Goal: Information Seeking & Learning: Learn about a topic

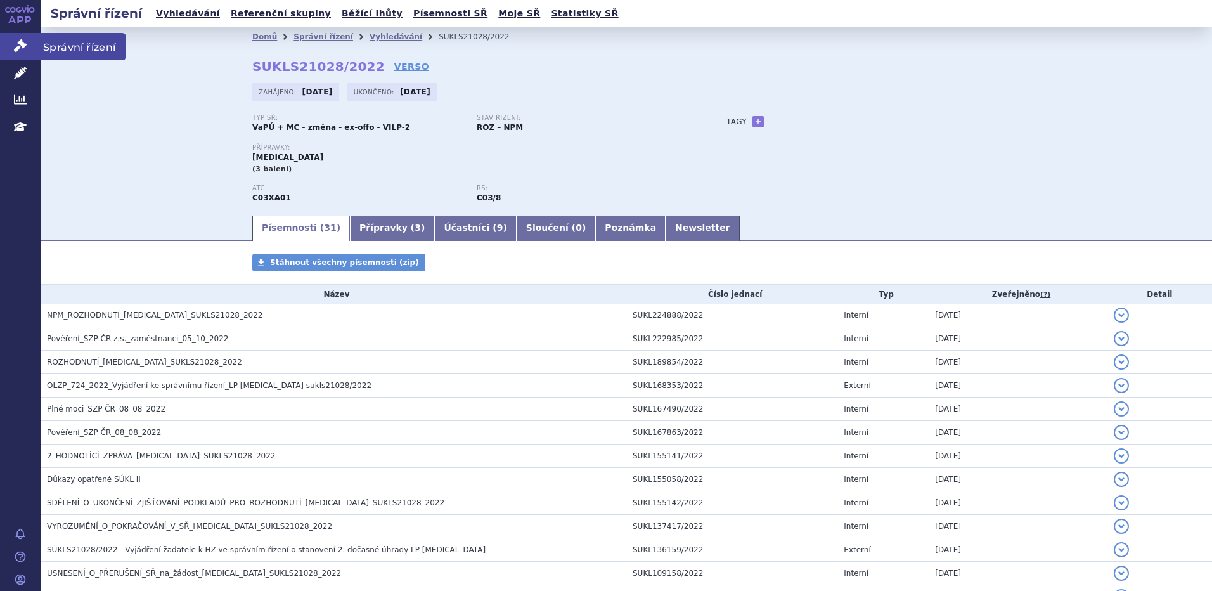
click at [30, 46] on link "Správní řízení" at bounding box center [20, 46] width 41 height 27
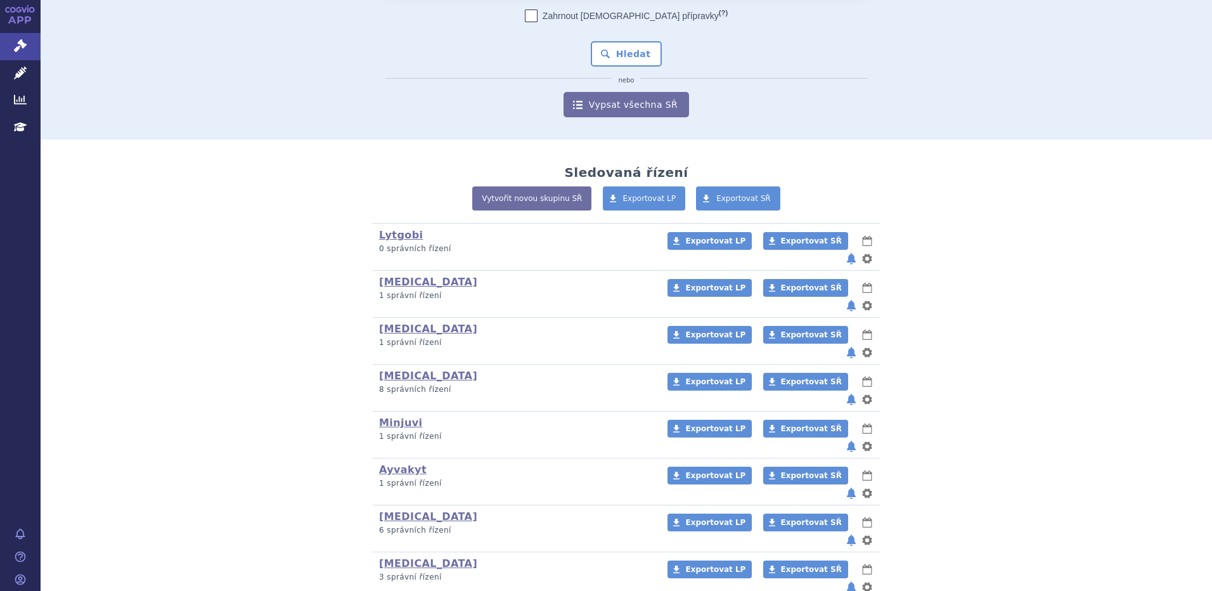
scroll to position [127, 0]
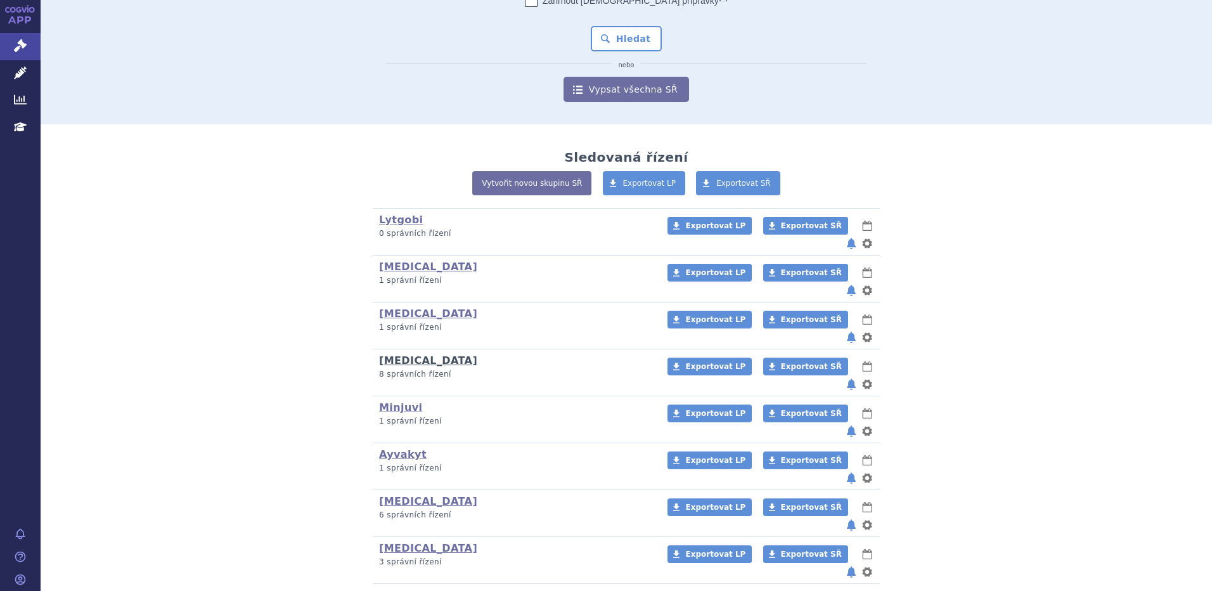
click at [396, 354] on link "[MEDICAL_DATA]" at bounding box center [428, 360] width 98 height 12
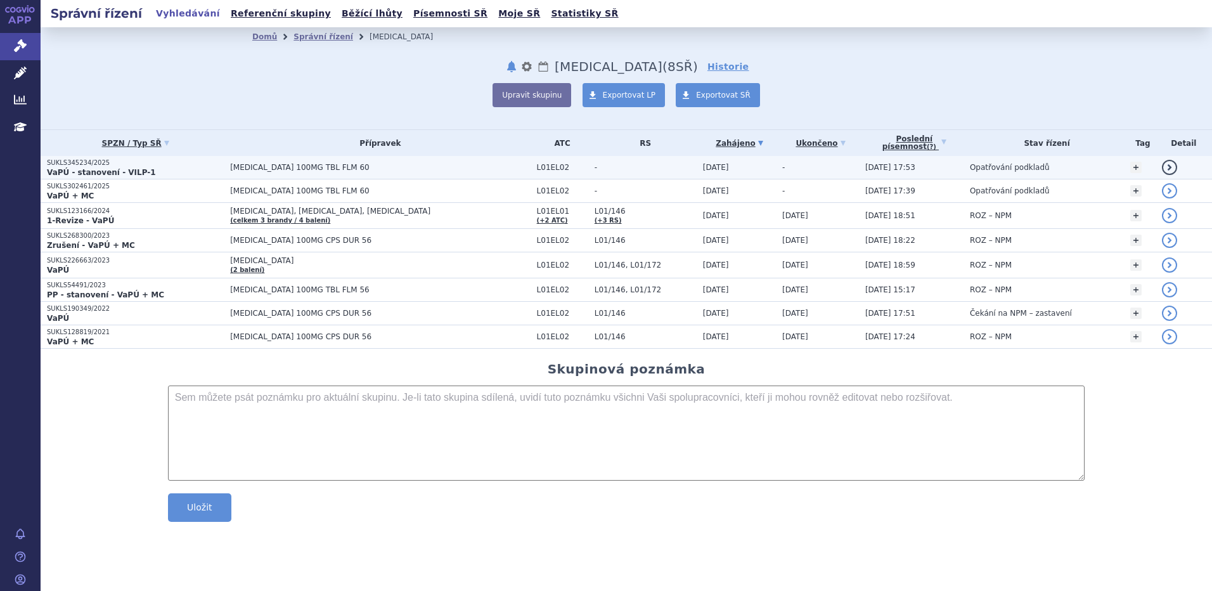
click at [289, 168] on span "[MEDICAL_DATA] 100MG TBL FLM 60" at bounding box center [380, 167] width 300 height 9
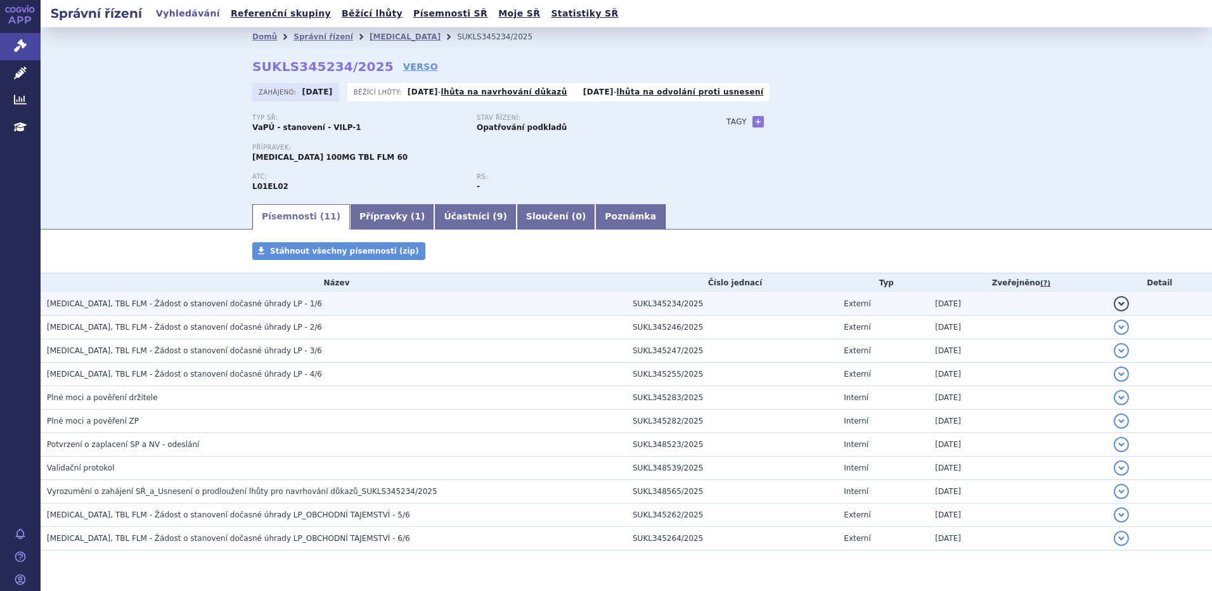
click at [263, 308] on span "CALQUENCE, TBL FLM - Žádost o stanovení dočasné úhrady LP - 1/6" at bounding box center [184, 303] width 275 height 9
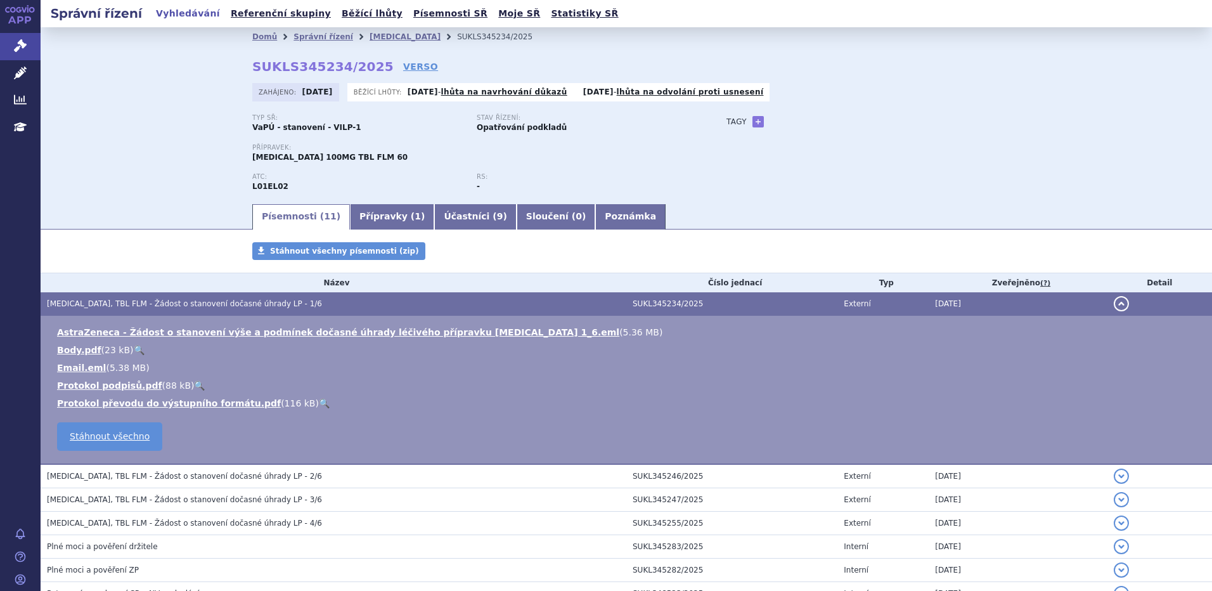
click at [387, 308] on h3 "CALQUENCE, TBL FLM - Žádost o stanovení dočasné úhrady LP - 1/6" at bounding box center [337, 303] width 580 height 13
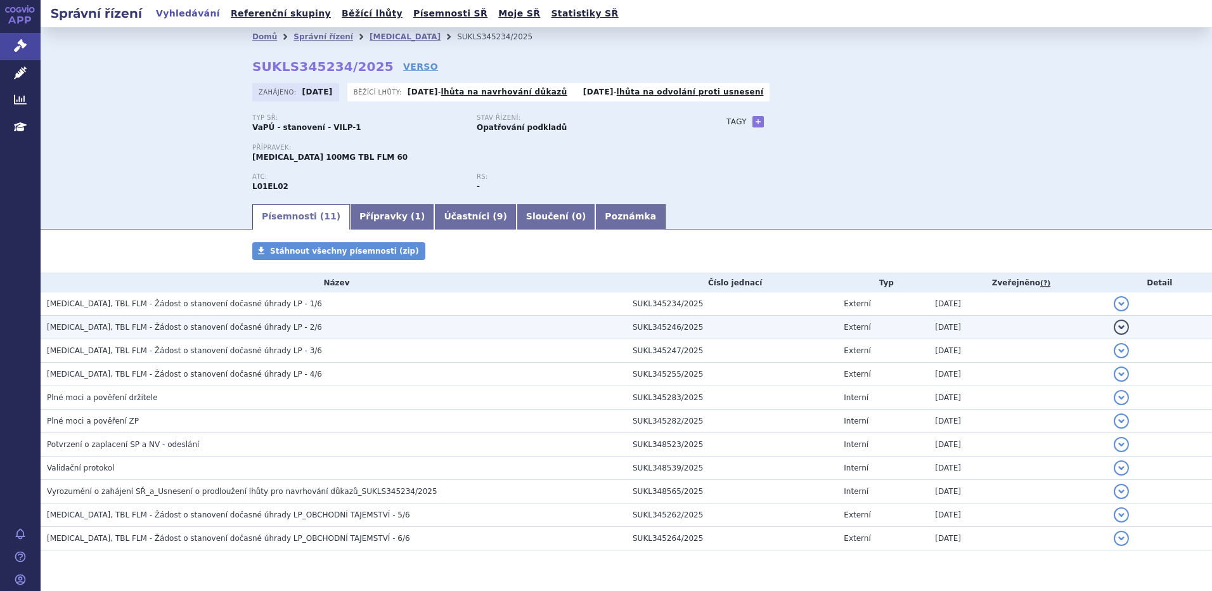
click at [321, 331] on h3 "CALQUENCE, TBL FLM - Žádost o stanovení dočasné úhrady LP - 2/6" at bounding box center [337, 327] width 580 height 13
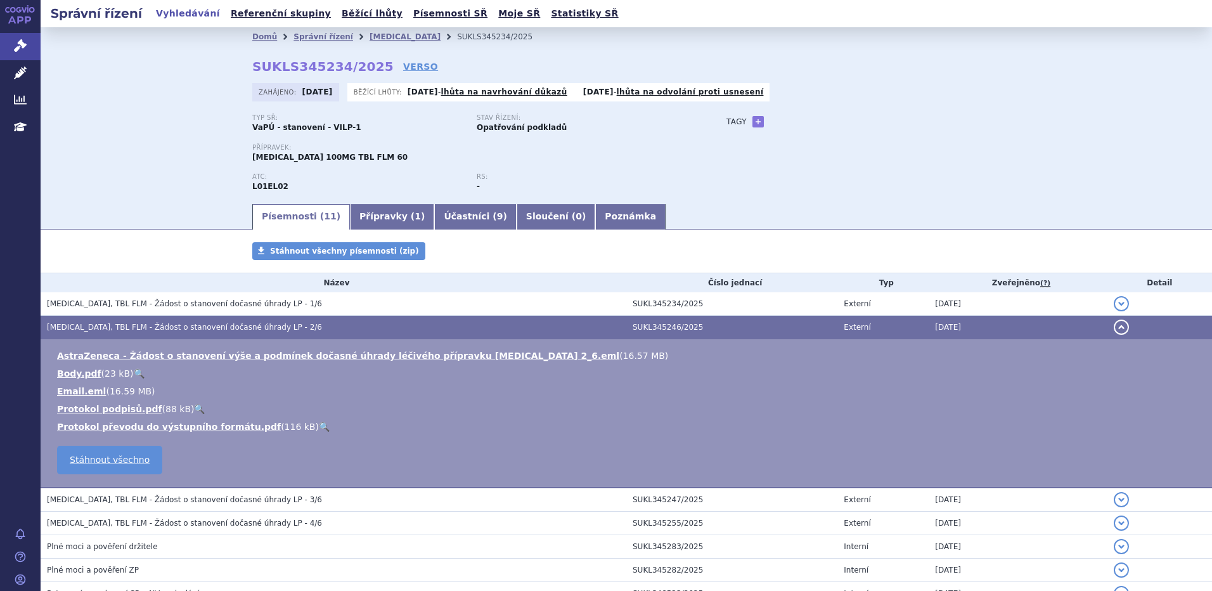
click at [320, 330] on h3 "CALQUENCE, TBL FLM - Žádost o stanovení dočasné úhrady LP - 2/6" at bounding box center [337, 327] width 580 height 13
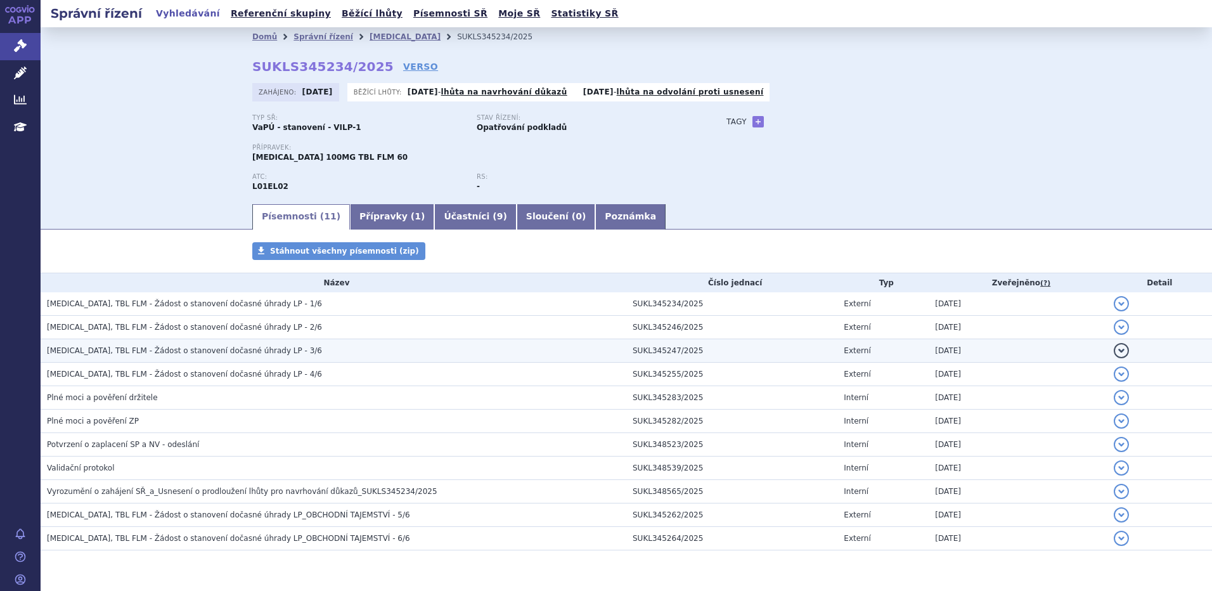
click at [269, 357] on h3 "CALQUENCE, TBL FLM - Žádost o stanovení dočasné úhrady LP - 3/6" at bounding box center [337, 350] width 580 height 13
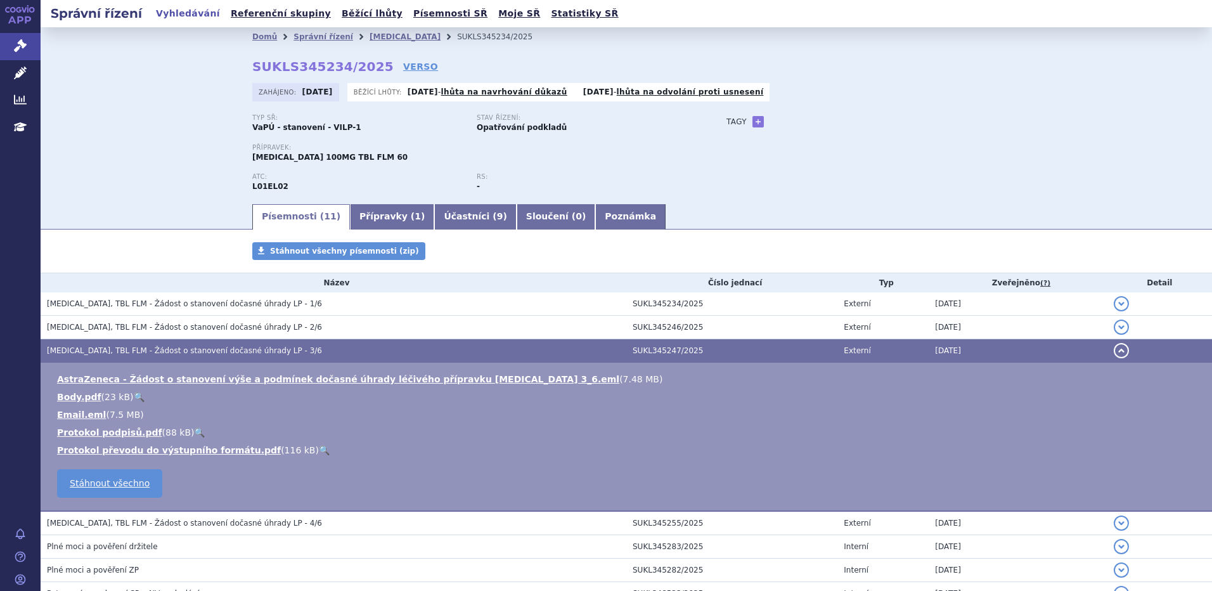
click at [269, 354] on span "CALQUENCE, TBL FLM - Žádost o stanovení dočasné úhrady LP - 3/6" at bounding box center [184, 350] width 275 height 9
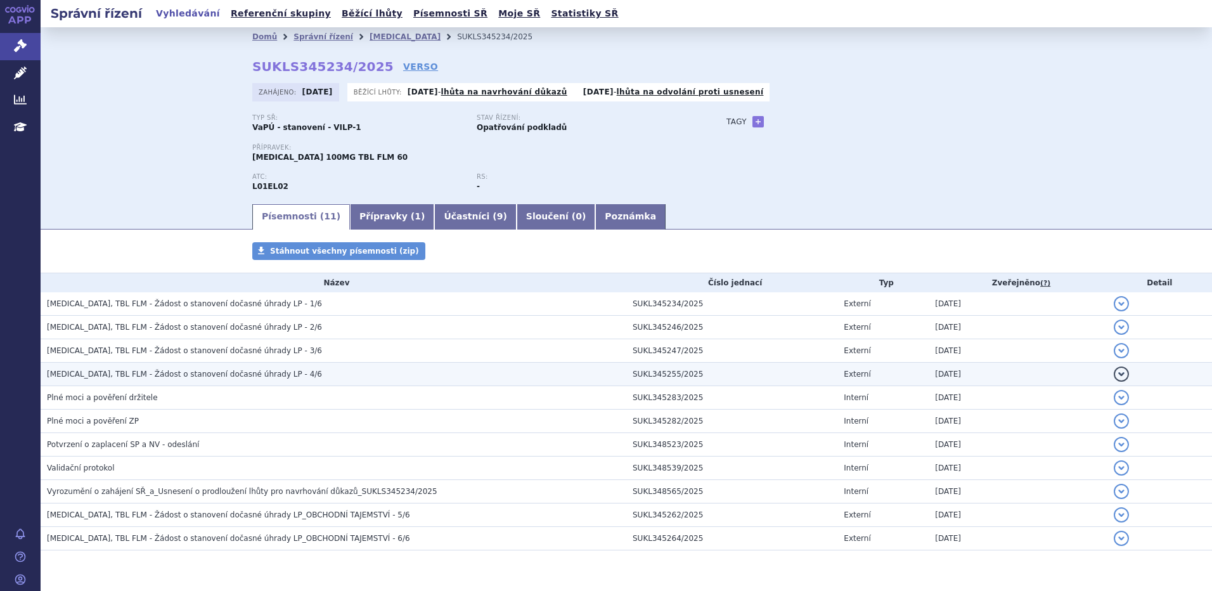
click at [263, 374] on span "CALQUENCE, TBL FLM - Žádost o stanovení dočasné úhrady LP - 4/6" at bounding box center [184, 374] width 275 height 9
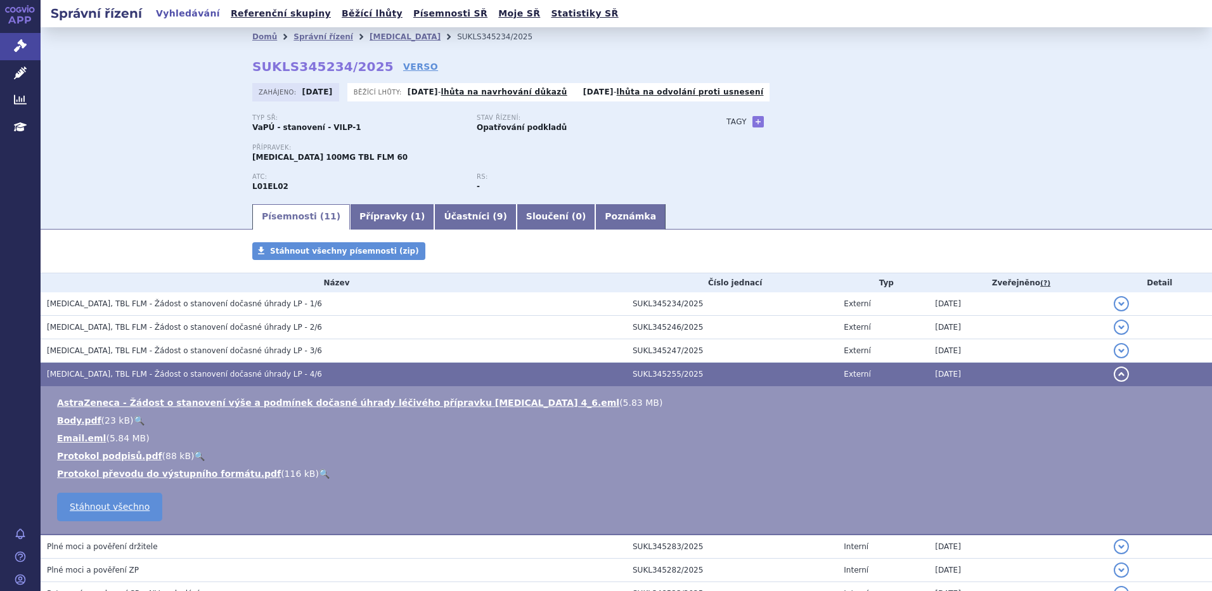
click at [263, 374] on span "CALQUENCE, TBL FLM - Žádost o stanovení dočasné úhrady LP - 4/6" at bounding box center [184, 374] width 275 height 9
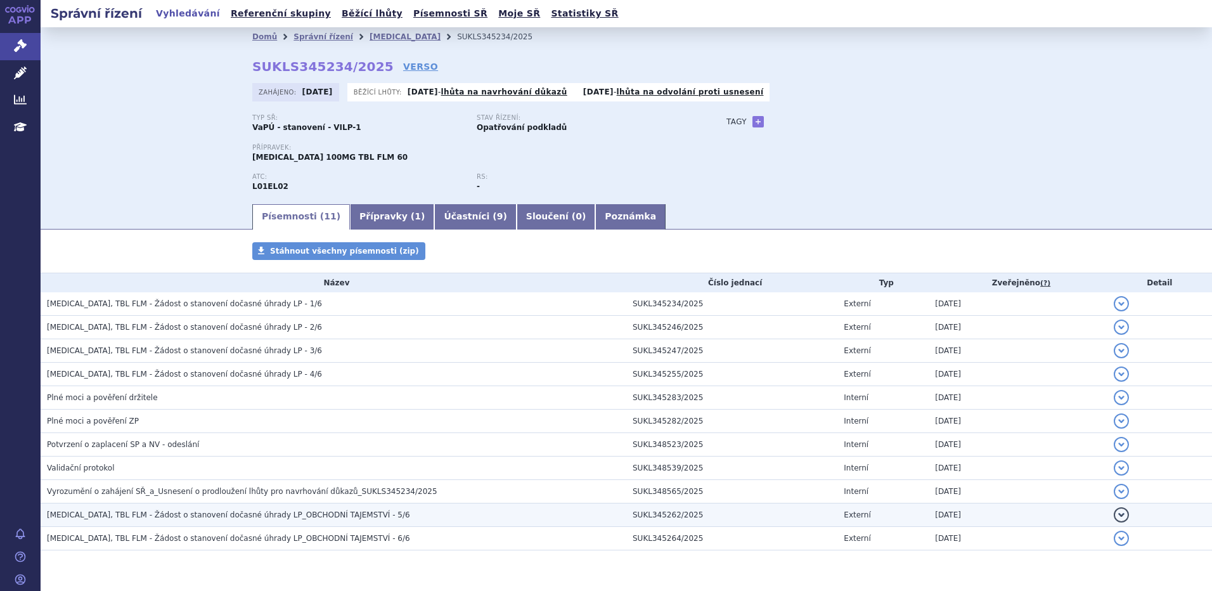
click at [248, 517] on span "CALQUENCE, TBL FLM - Žádost o stanovení dočasné úhrady LP_OBCHODNÍ TAJEMSTVÍ - …" at bounding box center [228, 514] width 363 height 9
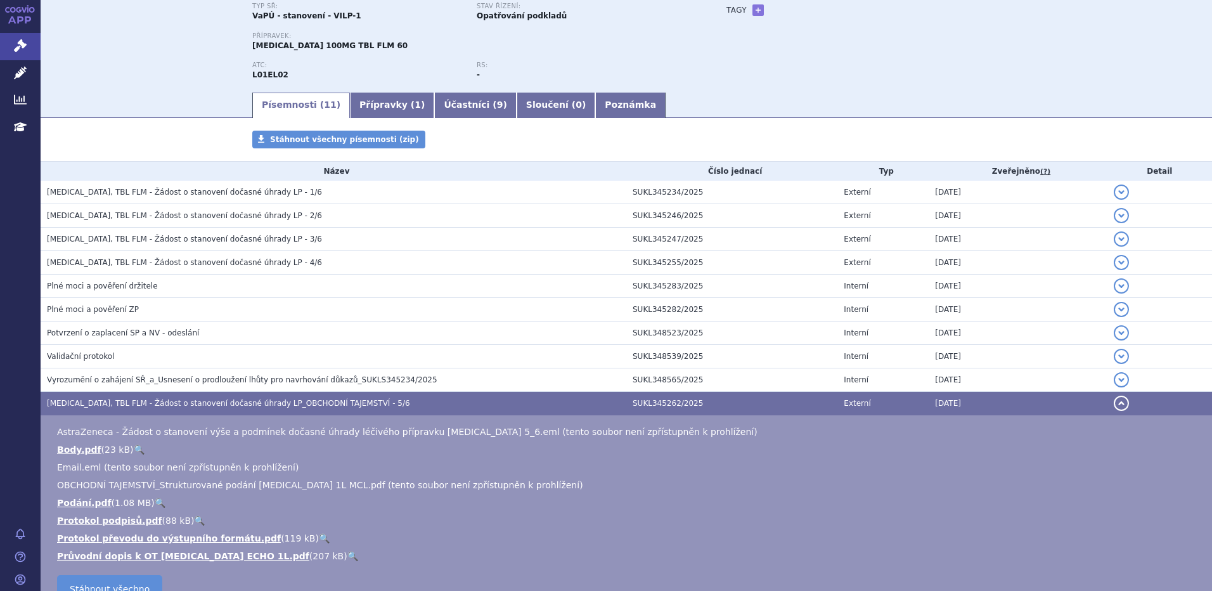
scroll to position [127, 0]
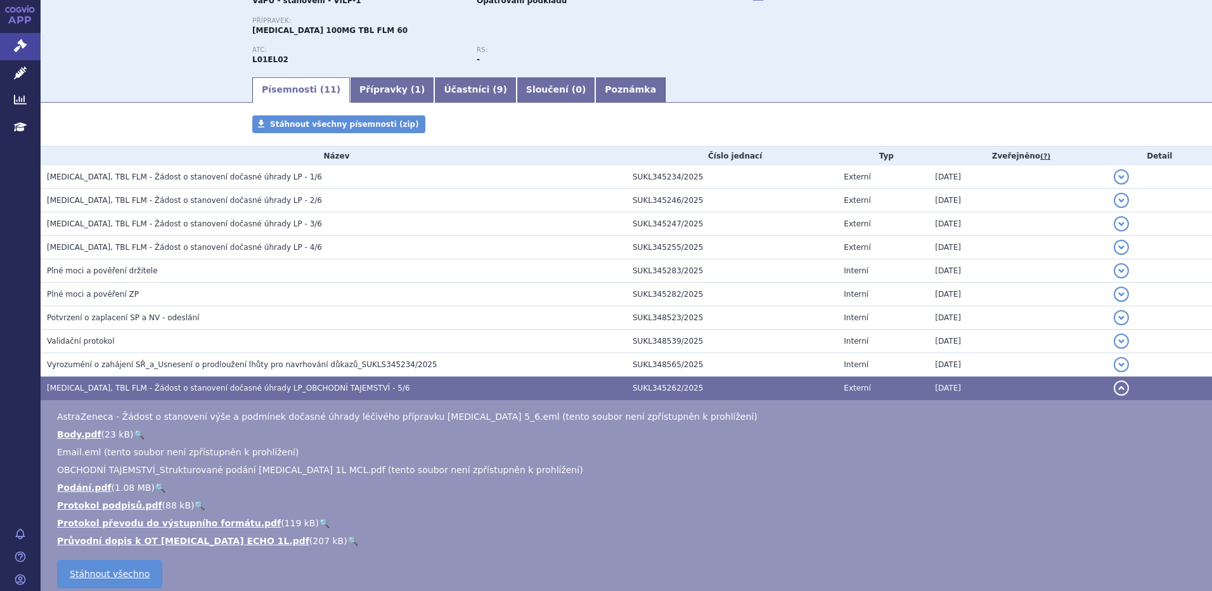
click at [110, 394] on h3 "CALQUENCE, TBL FLM - Žádost o stanovení dočasné úhrady LP_OBCHODNÍ TAJEMSTVÍ - …" at bounding box center [337, 388] width 580 height 13
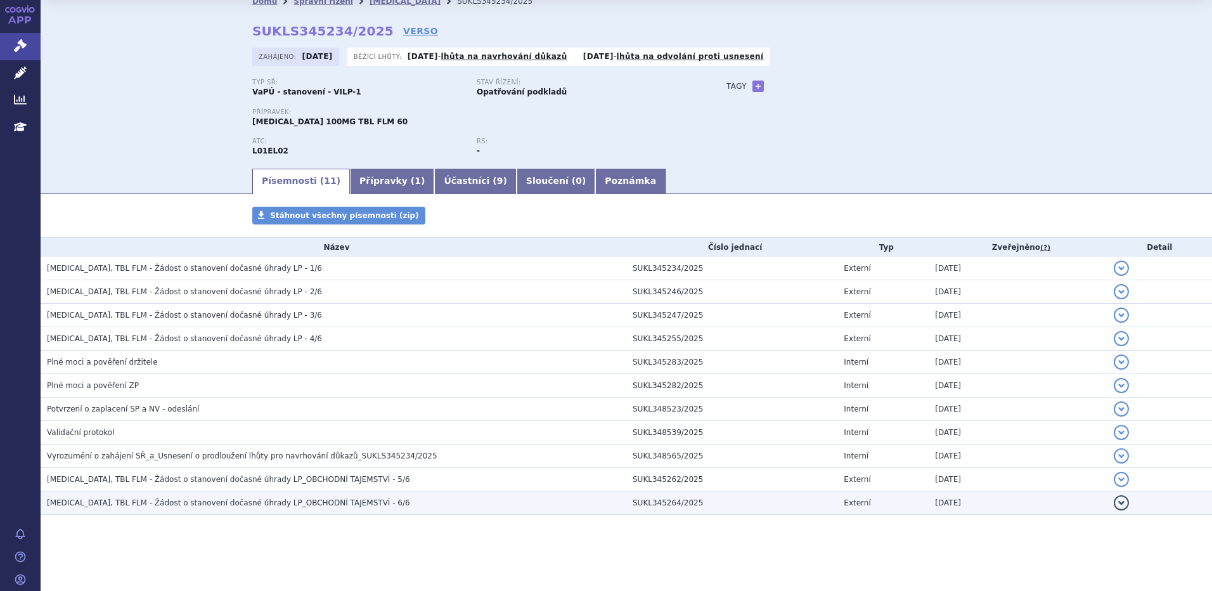
click at [118, 507] on span "CALQUENCE, TBL FLM - Žádost o stanovení dočasné úhrady LP_OBCHODNÍ TAJEMSTVÍ - …" at bounding box center [228, 502] width 363 height 9
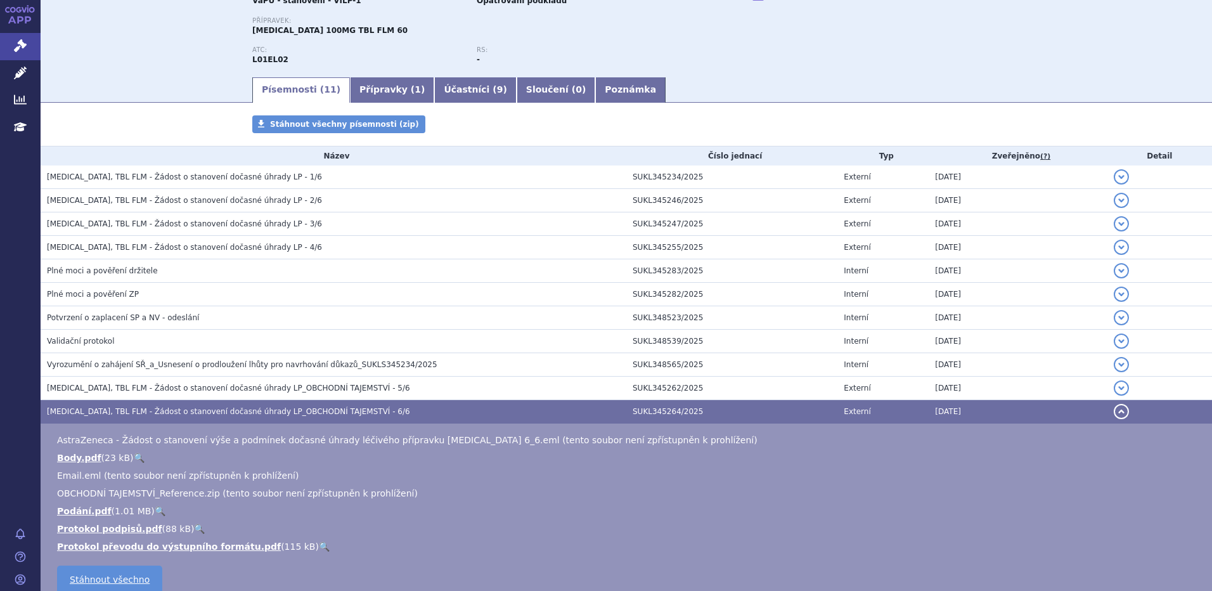
click at [155, 512] on link "🔍" at bounding box center [160, 511] width 11 height 10
